Goal: Task Accomplishment & Management: Complete application form

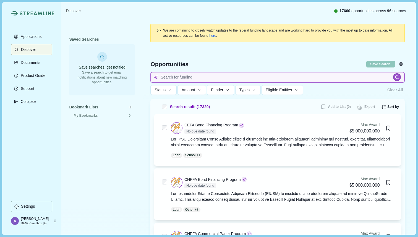
click at [199, 74] on input at bounding box center [277, 77] width 254 height 11
type input "Cancer therapeutics"
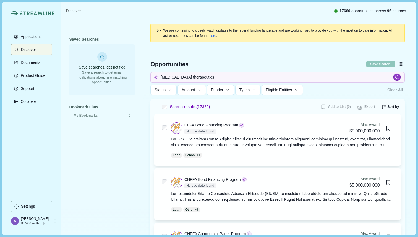
click at [395, 77] on icon at bounding box center [397, 77] width 5 height 5
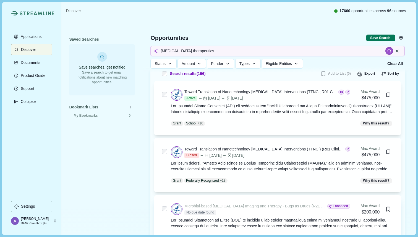
scroll to position [8, 0]
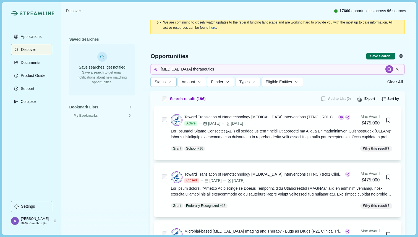
click at [171, 83] on icon "button" at bounding box center [169, 82] width 5 height 5
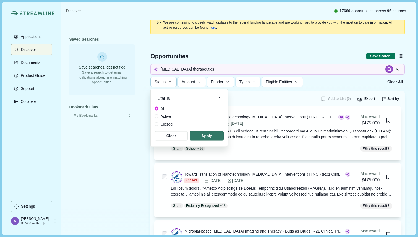
click at [155, 116] on span at bounding box center [156, 116] width 4 height 4
click at [203, 136] on span "button" at bounding box center [206, 135] width 32 height 9
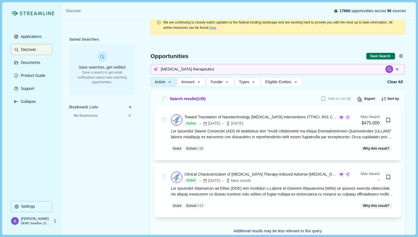
click at [201, 83] on icon "button" at bounding box center [198, 82] width 5 height 5
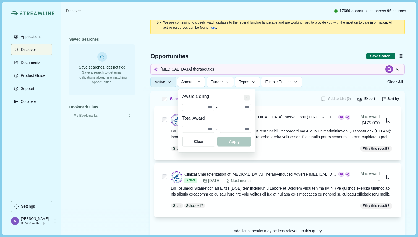
click at [249, 96] on button "Close" at bounding box center [247, 98] width 6 height 6
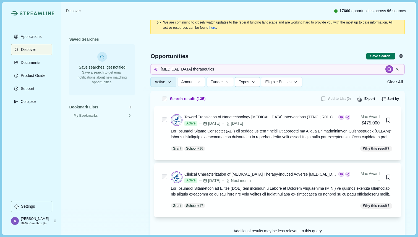
click at [256, 82] on icon "button" at bounding box center [253, 82] width 5 height 5
click at [332, 84] on div "Active Status All Active Closed Clear Apply Amount Award Ceiling - Total Award …" at bounding box center [266, 82] width 233 height 10
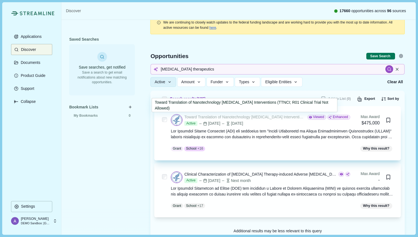
click at [223, 116] on div "Toward Translation of Nanotechnology Cancer Interventions (TTNCI; R01 Clinical …" at bounding box center [244, 117] width 121 height 6
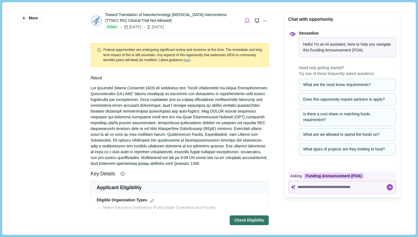
click at [245, 20] on icon "Bookmark this grant." at bounding box center [247, 20] width 5 height 5
click at [224, 20] on div "Toward Translation of Nanotechnology Cancer Interventions (TTNCI; R01 Clinical …" at bounding box center [172, 18] width 135 height 12
click at [26, 18] on icon "button" at bounding box center [24, 18] width 5 height 5
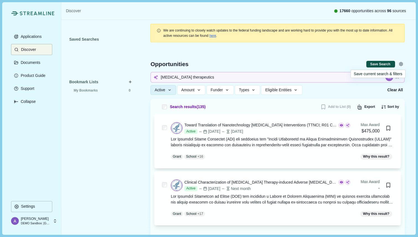
click at [374, 64] on button "Save Search" at bounding box center [380, 64] width 29 height 7
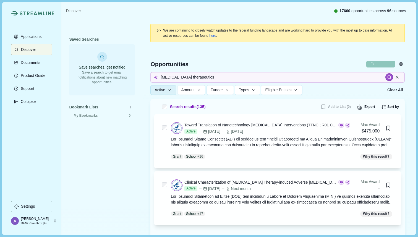
select select "*****"
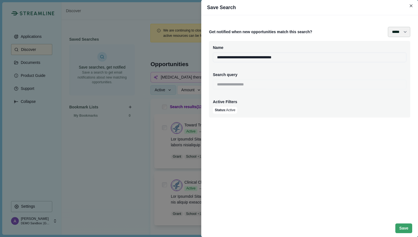
click at [401, 32] on select "**** ***** ****** *******" at bounding box center [399, 32] width 22 height 10
click at [412, 8] on button "Close" at bounding box center [411, 6] width 8 height 8
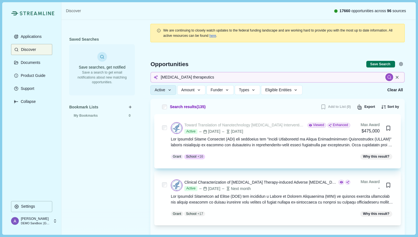
click at [243, 124] on div "Toward Translation of Nanotechnology Cancer Interventions (TTNCI; R01 Clinical …" at bounding box center [244, 125] width 121 height 6
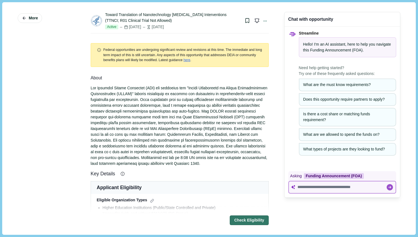
click at [303, 186] on textarea at bounding box center [341, 187] width 88 height 5
paste textarea "**********"
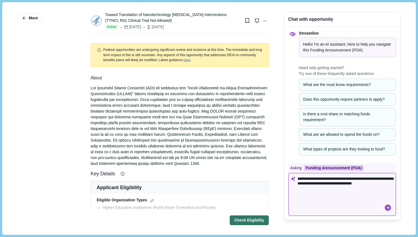
type textarea "**********"
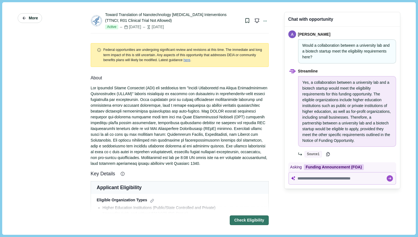
click at [29, 17] on span "More" at bounding box center [33, 18] width 9 height 5
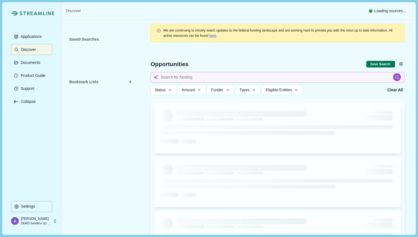
type input "Cancer therapeutics"
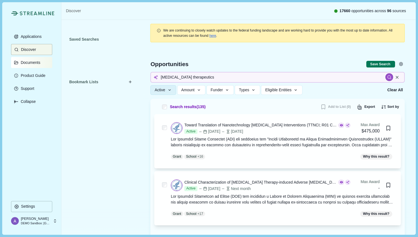
click at [32, 63] on p "Documents" at bounding box center [30, 62] width 22 height 5
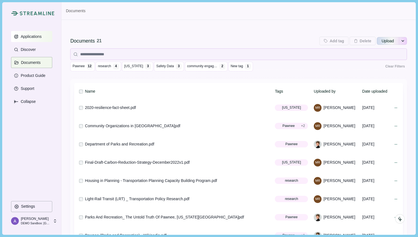
click at [40, 37] on p "Applications" at bounding box center [30, 36] width 23 height 5
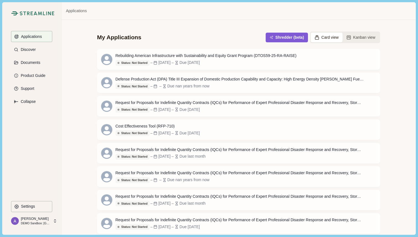
click at [327, 38] on button "Card view" at bounding box center [327, 38] width 32 height 10
click at [357, 37] on button "Kanban view" at bounding box center [360, 38] width 37 height 10
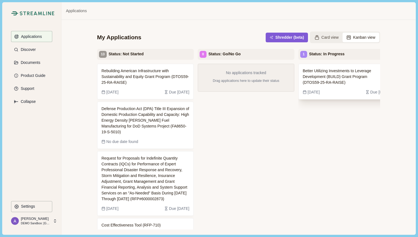
click at [342, 75] on span "Better Utilizing Investments to Leverage Development (BUILD) Grant Program (DTO…" at bounding box center [342, 76] width 79 height 17
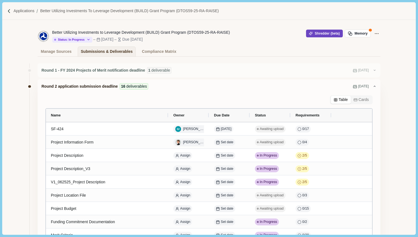
click at [317, 33] on button "Shredder (beta)" at bounding box center [324, 34] width 37 height 8
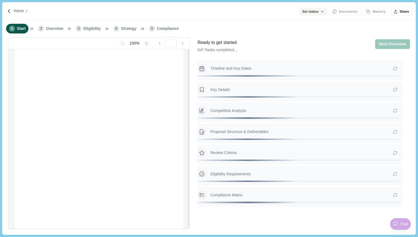
type input "**********"
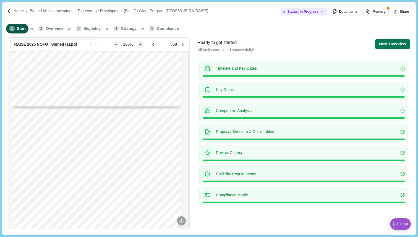
scroll to position [840, 0]
type input "*"
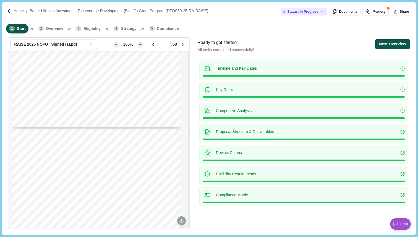
click at [386, 45] on button "Next: Overview" at bounding box center [392, 44] width 35 height 10
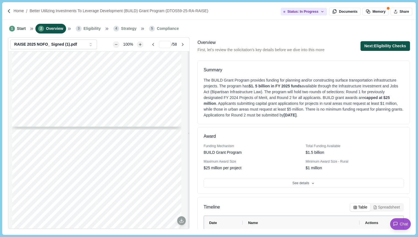
click at [387, 45] on button "Next: Eligibility Checks" at bounding box center [384, 46] width 49 height 10
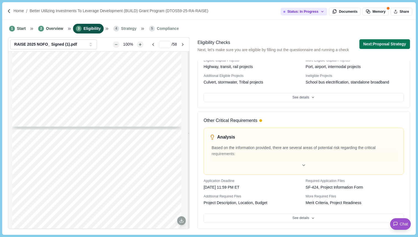
scroll to position [255, 0]
click at [302, 165] on icon at bounding box center [303, 165] width 2 height 1
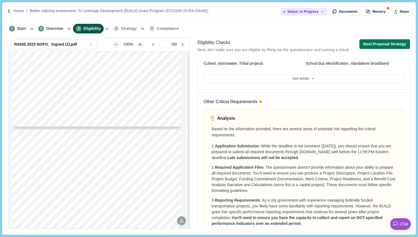
scroll to position [254, 0]
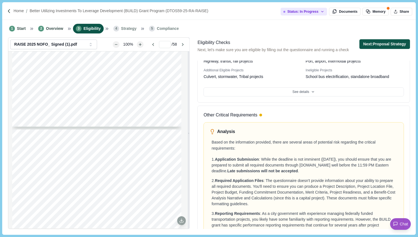
click at [373, 46] on button "Next: Proposal Strategy" at bounding box center [384, 44] width 51 height 10
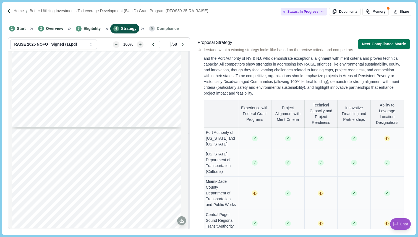
scroll to position [375, 0]
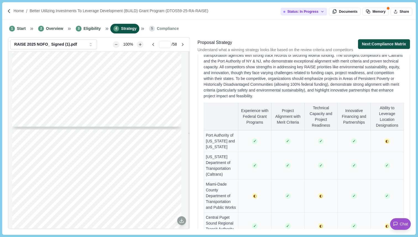
click at [379, 44] on button "Next: Compliance Matrix" at bounding box center [384, 44] width 52 height 10
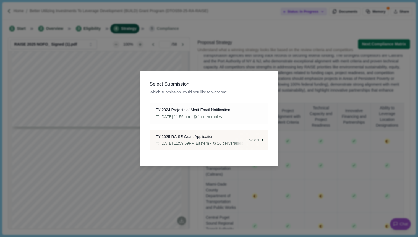
click at [185, 139] on span "FY 2025 RAISE Grant Application" at bounding box center [185, 137] width 58 height 6
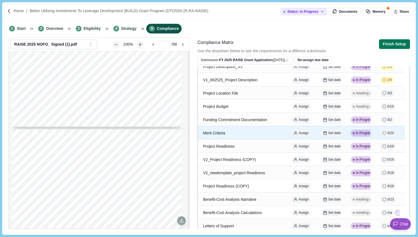
scroll to position [119, 0]
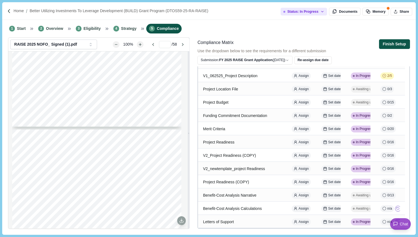
click at [395, 43] on button "Finish Setup" at bounding box center [394, 44] width 31 height 10
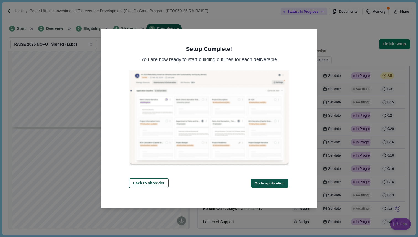
click at [275, 183] on button "Go to application" at bounding box center [269, 182] width 37 height 9
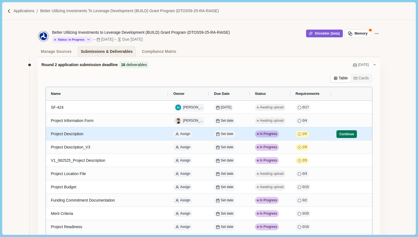
scroll to position [22, 0]
click at [345, 135] on button "Continue" at bounding box center [346, 134] width 20 height 8
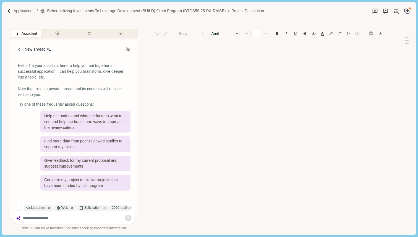
type input "**"
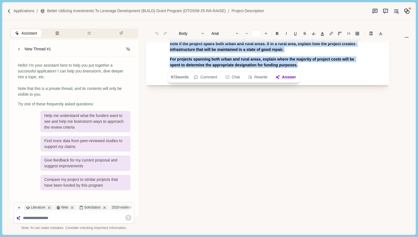
drag, startPoint x: 167, startPoint y: 64, endPoint x: 232, endPoint y: 127, distance: 90.3
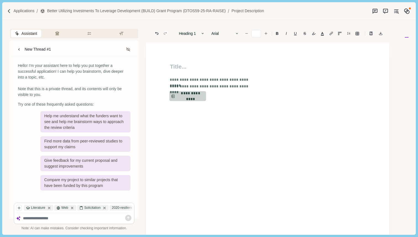
click at [191, 94] on button "**********" at bounding box center [187, 96] width 37 height 10
click at [58, 31] on button "Review Criteria" at bounding box center [58, 34] width 30 height 8
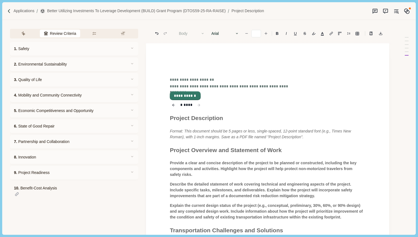
click at [193, 95] on button "**********" at bounding box center [185, 96] width 30 height 8
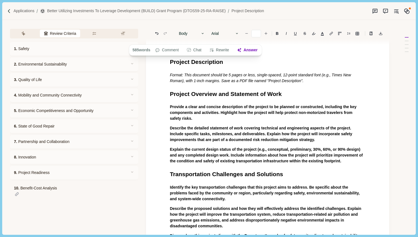
scroll to position [6, 0]
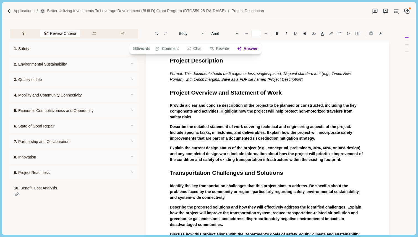
click at [195, 119] on p "Provide a clear and concise description of the project to be planned or constru…" at bounding box center [268, 111] width 196 height 17
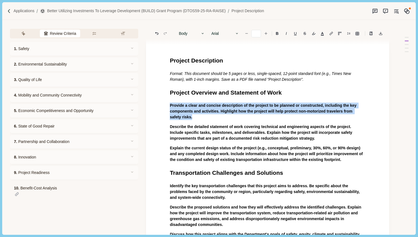
drag, startPoint x: 195, startPoint y: 119, endPoint x: 170, endPoint y: 105, distance: 28.7
click at [170, 105] on p "Provide a clear and concise description of the project to be planned or constru…" at bounding box center [268, 111] width 196 height 17
click at [231, 127] on button "Answer" at bounding box center [230, 128] width 27 height 8
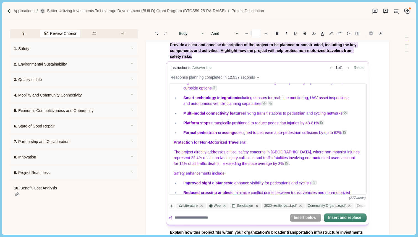
scroll to position [73, 0]
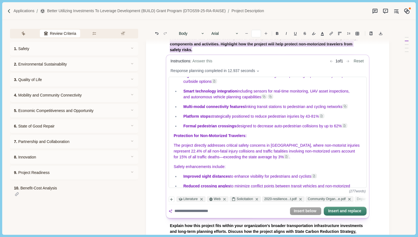
click at [189, 211] on textarea at bounding box center [230, 211] width 113 height 6
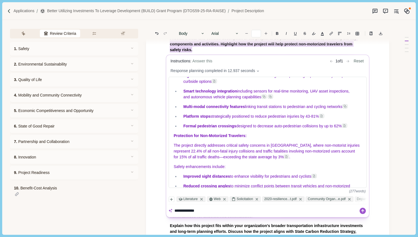
type textarea "**********"
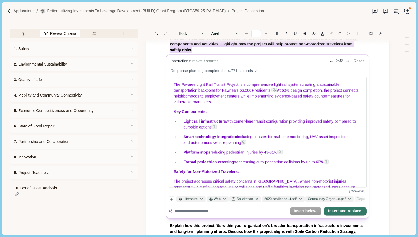
click at [348, 212] on button "Insert and replace" at bounding box center [345, 211] width 42 height 8
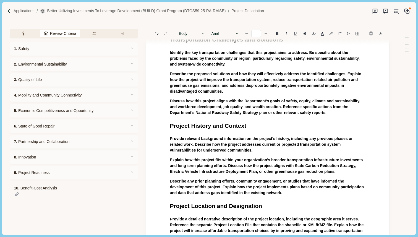
scroll to position [298, 0]
